Goal: Find specific page/section

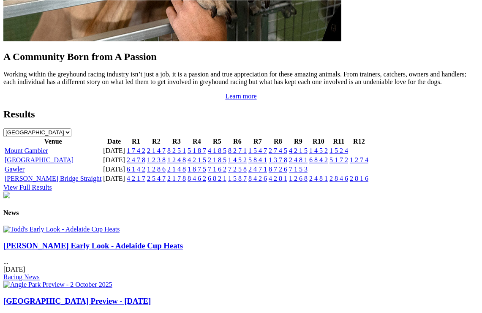
scroll to position [844, 0]
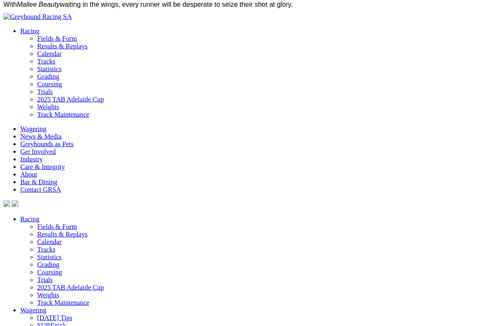
scroll to position [1323, 0]
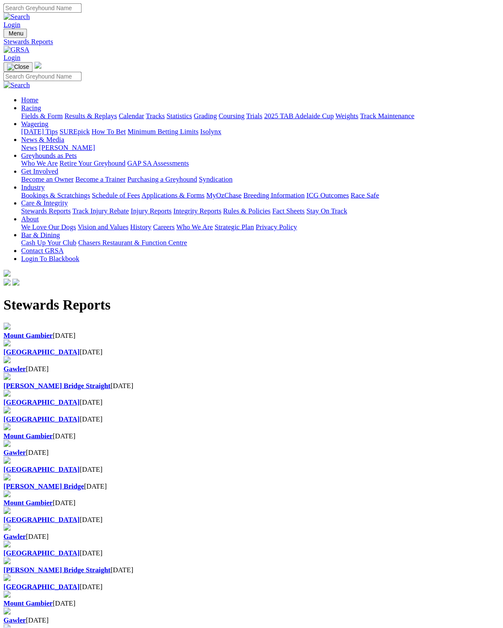
scroll to position [3, 0]
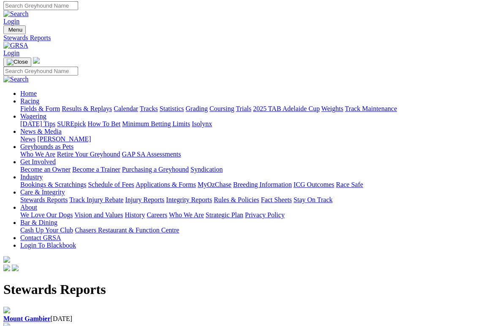
scroll to position [2, 0]
